Goal: Information Seeking & Learning: Learn about a topic

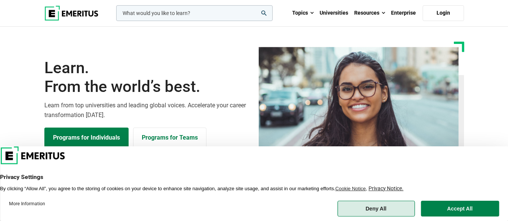
click at [385, 208] on button "Deny All" at bounding box center [375, 209] width 77 height 16
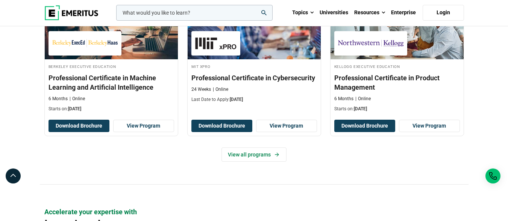
scroll to position [1038, 0]
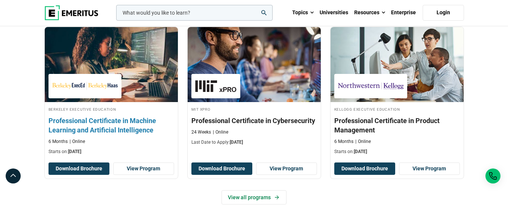
click at [98, 118] on h3 "Professional Certificate in Machine Learning and Artificial Intelligence" at bounding box center [111, 125] width 126 height 19
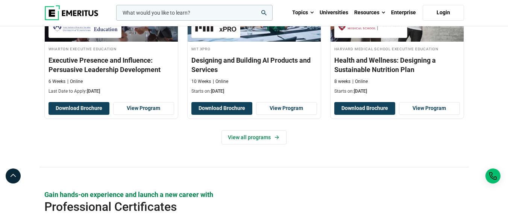
scroll to position [827, 0]
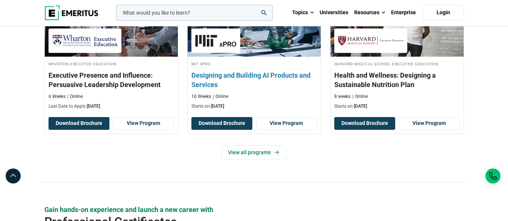
click at [225, 73] on h3 "Designing and Building AI Products and Services" at bounding box center [254, 80] width 126 height 19
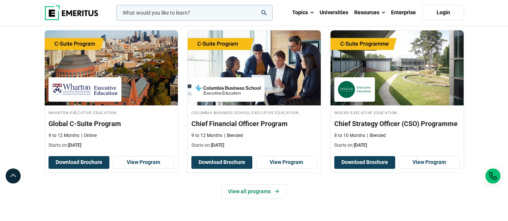
scroll to position [271, 0]
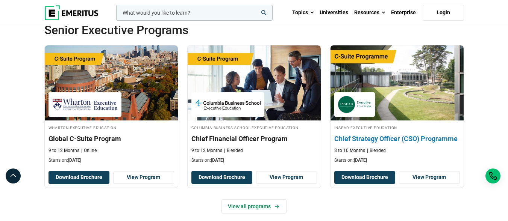
click at [412, 120] on img at bounding box center [397, 83] width 146 height 83
